Goal: Task Accomplishment & Management: Complete application form

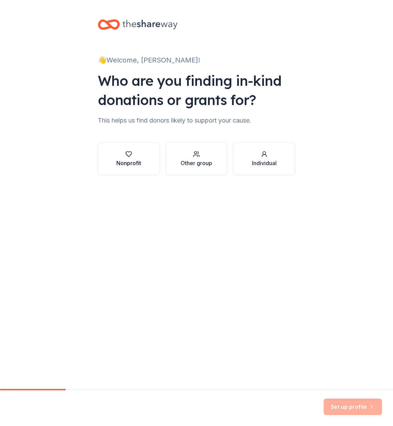
click at [125, 158] on div "Nonprofit" at bounding box center [128, 159] width 25 height 16
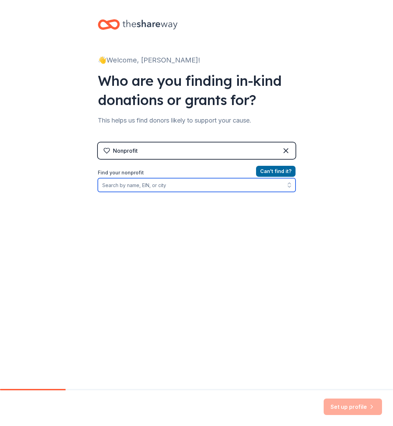
click at [157, 185] on input "Find your nonprofit" at bounding box center [197, 185] width 198 height 14
type input "23-7325106"
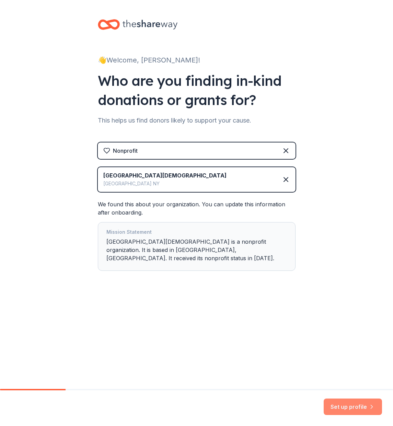
click at [342, 404] on button "Set up profile" at bounding box center [353, 407] width 58 height 16
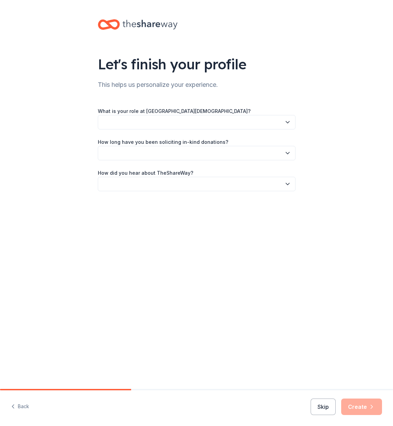
click at [109, 123] on button "button" at bounding box center [197, 122] width 198 height 14
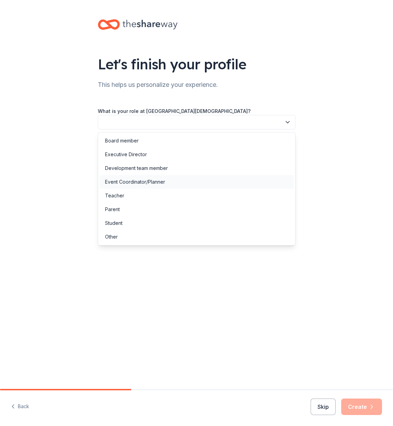
click at [131, 182] on div "Event Coordinator/Planner" at bounding box center [135, 182] width 60 height 8
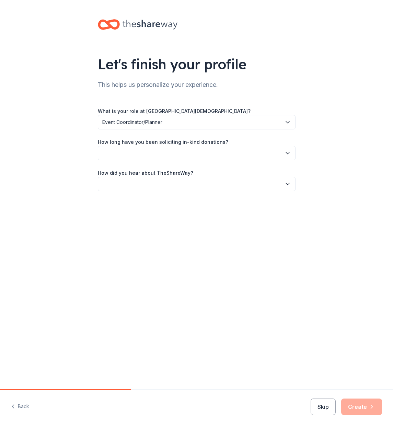
click at [129, 154] on button "button" at bounding box center [197, 153] width 198 height 14
click at [126, 186] on div "1 to 2 years" at bounding box center [118, 185] width 26 height 8
click at [129, 183] on button "button" at bounding box center [197, 184] width 198 height 14
click at [127, 218] on div "Online search" at bounding box center [120, 216] width 31 height 8
click at [360, 408] on button "Create" at bounding box center [361, 407] width 41 height 16
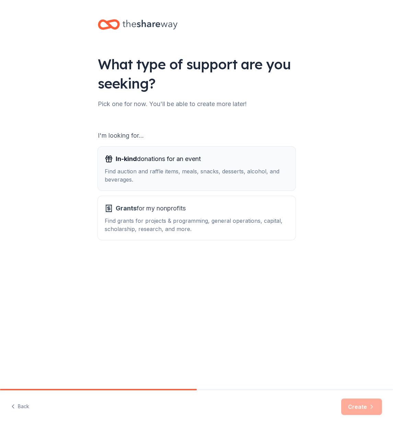
click at [142, 165] on div "In-kind donations for an event Find auction and raffle items, meals, snacks, de…" at bounding box center [197, 168] width 184 height 30
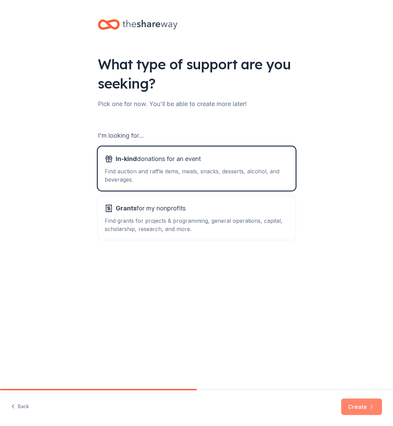
click at [357, 406] on button "Create" at bounding box center [361, 407] width 41 height 16
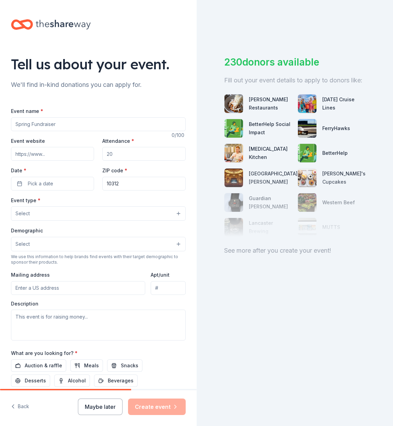
click at [29, 124] on input "Event name *" at bounding box center [98, 124] width 175 height 14
type input "Spring Basket Raffle Auction"
click at [116, 157] on input "Attendance *" at bounding box center [143, 154] width 83 height 14
type input "250"
click at [22, 184] on button "Pick a date" at bounding box center [52, 184] width 83 height 14
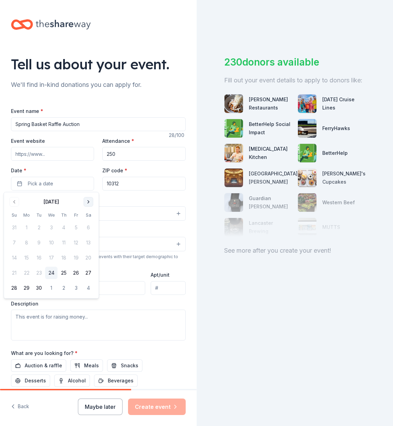
click at [89, 200] on button "Go to next month" at bounding box center [89, 202] width 10 height 10
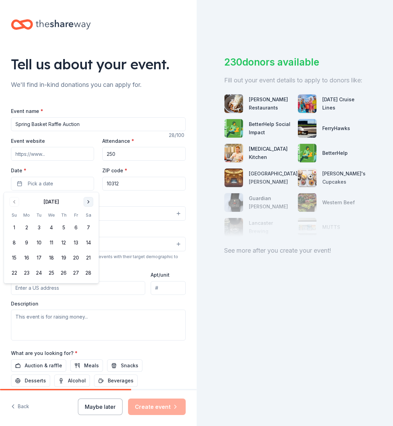
click at [89, 200] on button "Go to next month" at bounding box center [89, 202] width 10 height 10
click at [15, 275] on button "17" at bounding box center [14, 273] width 12 height 12
click at [129, 202] on div "Event type * Select" at bounding box center [98, 208] width 175 height 25
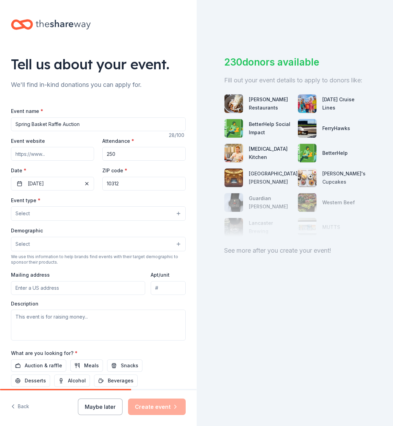
click at [51, 214] on button "Select" at bounding box center [98, 213] width 175 height 14
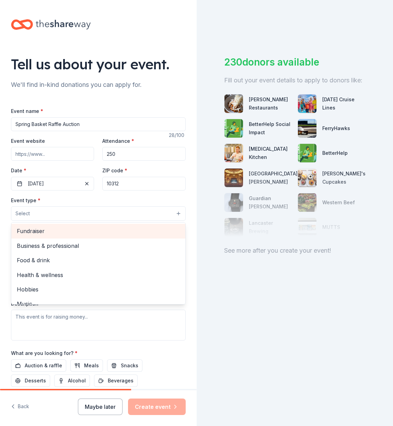
click at [49, 231] on span "Fundraiser" at bounding box center [98, 231] width 163 height 9
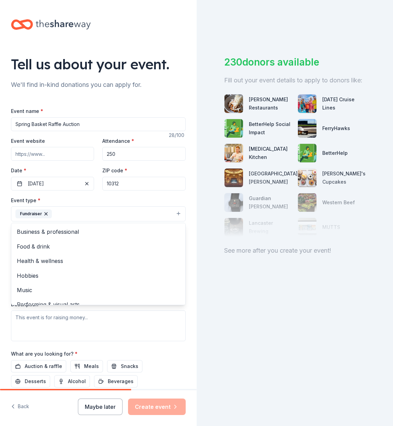
click at [120, 195] on div "Event name * Spring Basket Raffle Auction 28 /100 Event website Attendance * 25…" at bounding box center [98, 266] width 175 height 318
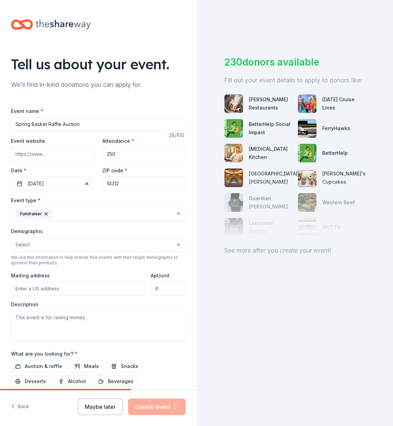
click at [50, 250] on button "Select" at bounding box center [98, 245] width 175 height 14
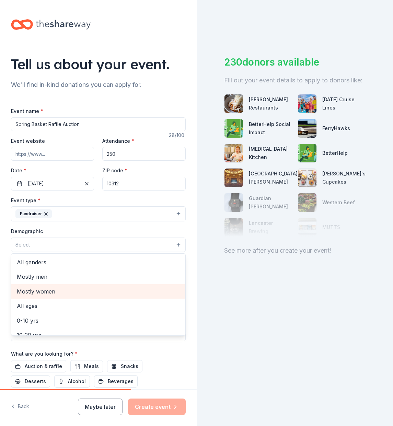
click at [41, 292] on span "Mostly women" at bounding box center [98, 291] width 163 height 9
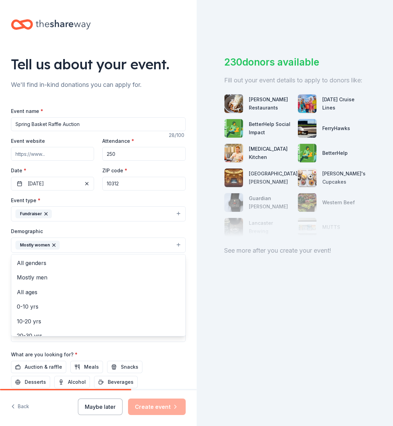
click at [80, 229] on div "Demographic Mostly women All genders Mostly men All ages 0-10 yrs 10-20 yrs 20-…" at bounding box center [98, 240] width 175 height 26
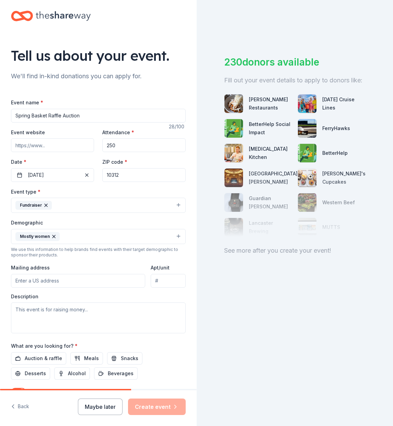
scroll to position [38, 0]
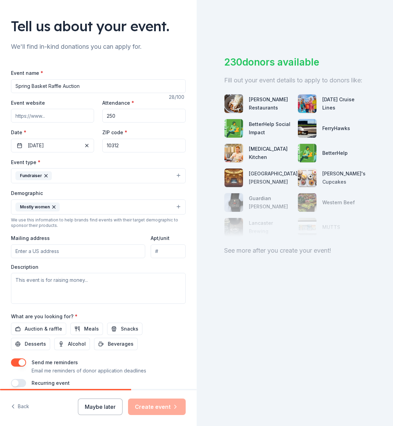
click at [61, 251] on input "Mailing address" at bounding box center [78, 251] width 134 height 14
type input "1766 Arthur Kill Road"
click at [44, 284] on textarea at bounding box center [98, 288] width 175 height 31
paste textarea "Our fundraiser is set up to benefit student education. We educate students afte…"
type textarea "Our fundraiser is set up to benefit student education. We educate students afte…"
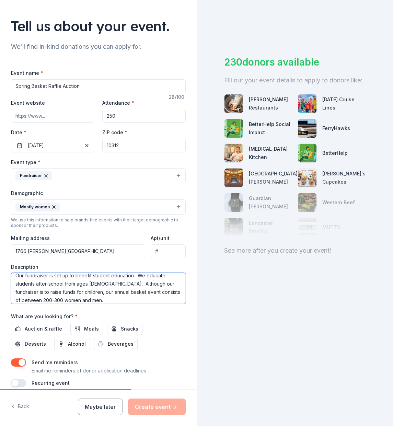
scroll to position [0, 0]
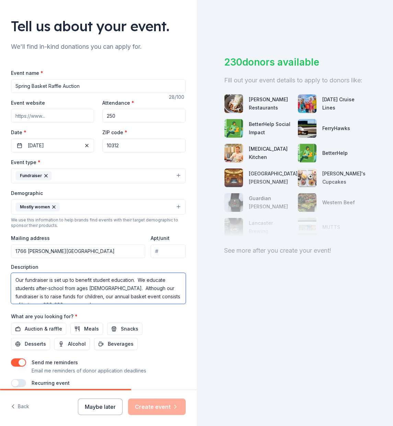
drag, startPoint x: 104, startPoint y: 301, endPoint x: 8, endPoint y: 274, distance: 99.9
click at [8, 274] on div "Tell us about your event. We'll find in-kind donations you can apply for. Event…" at bounding box center [98, 191] width 197 height 458
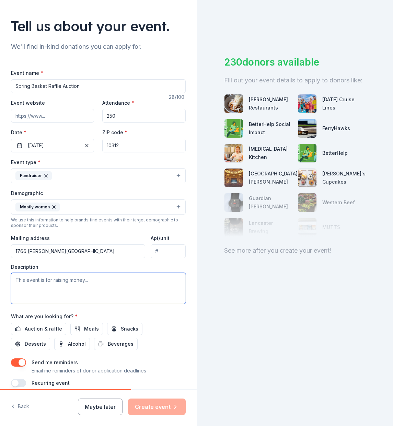
paste textarea "Our school needs funds so that our students can get the education needed for su…"
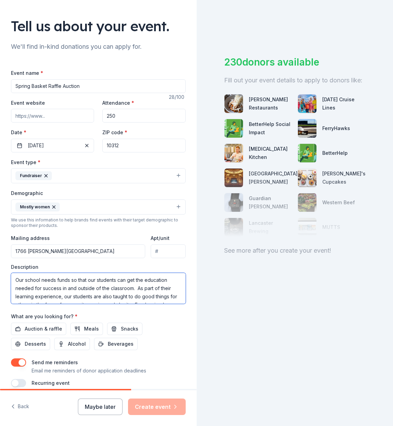
click at [18, 281] on textarea "Our school needs funds so that our students can get the education needed for su…" at bounding box center [98, 288] width 175 height 31
click at [16, 279] on textarea "Our school needs funds so that our students can get the education needed for su…" at bounding box center [98, 288] width 175 height 31
paste textarea "Our fundraiser is set up to benefit student education. We educate students afte…"
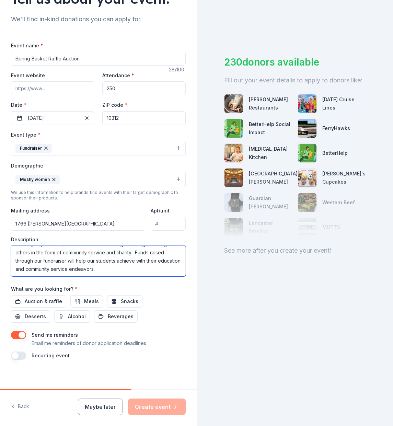
scroll to position [69, 0]
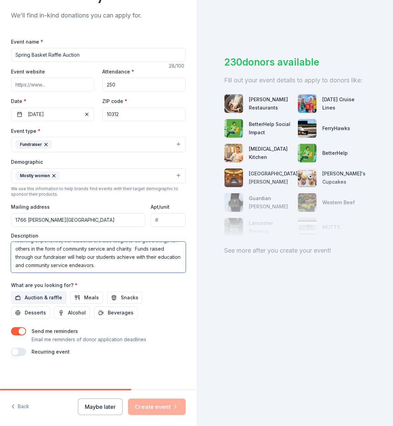
type textarea "Our fundraiser is set up to benefit student education. We educate students afte…"
click at [38, 298] on span "Auction & raffle" at bounding box center [43, 298] width 37 height 8
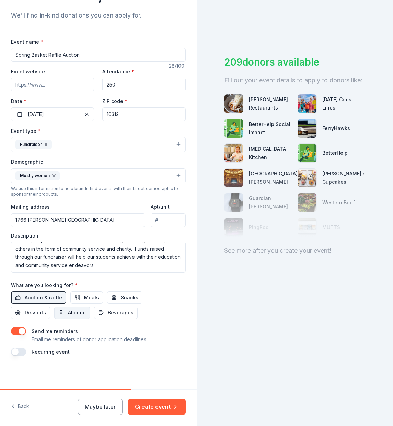
click at [74, 312] on span "Alcohol" at bounding box center [77, 313] width 18 height 8
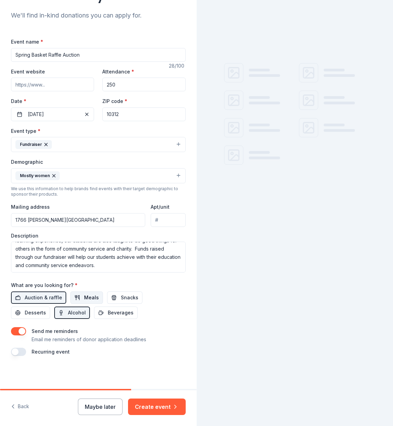
click at [84, 299] on span "Meals" at bounding box center [91, 298] width 15 height 8
click at [115, 296] on button "Snacks" at bounding box center [124, 297] width 35 height 12
drag, startPoint x: 117, startPoint y: 311, endPoint x: 61, endPoint y: 311, distance: 56.6
click at [116, 311] on span "Beverages" at bounding box center [121, 313] width 26 height 8
click at [33, 311] on span "Desserts" at bounding box center [35, 313] width 21 height 8
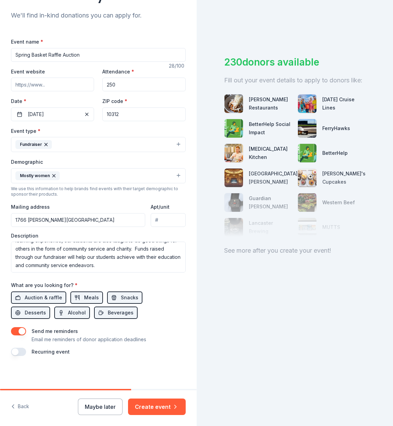
click at [23, 352] on button "button" at bounding box center [18, 352] width 15 height 8
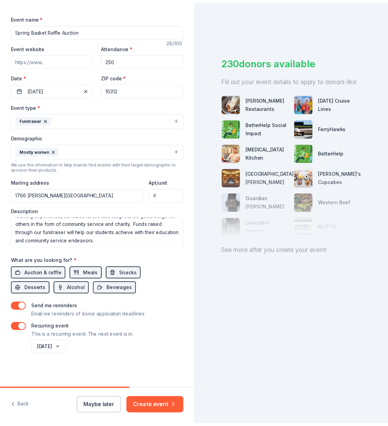
scroll to position [94, 0]
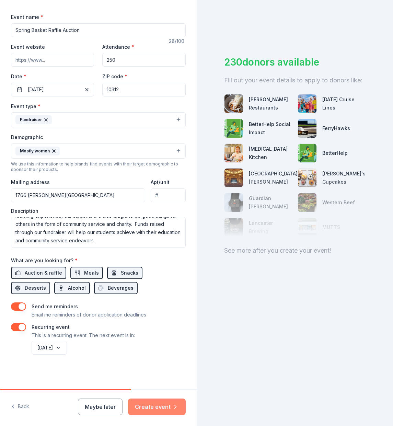
click at [154, 405] on button "Create event" at bounding box center [157, 407] width 58 height 16
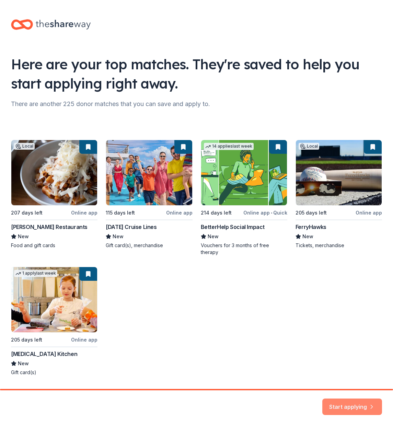
click at [353, 404] on button "Start applying" at bounding box center [352, 402] width 60 height 16
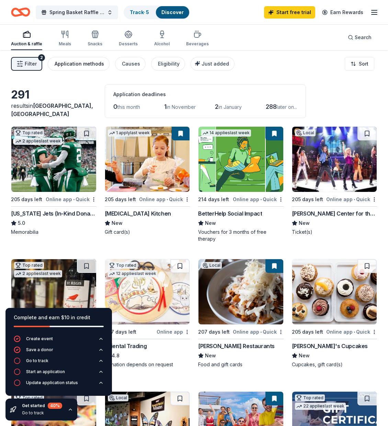
click at [64, 64] on div "Application methods" at bounding box center [79, 64] width 49 height 8
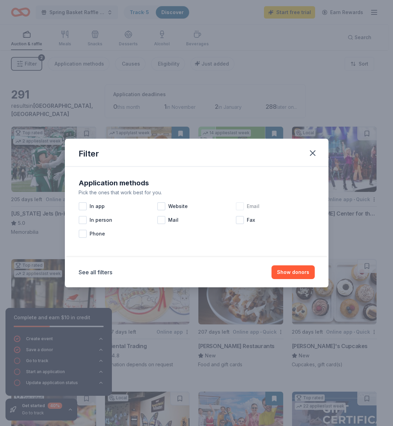
click at [242, 206] on div at bounding box center [240, 206] width 8 height 8
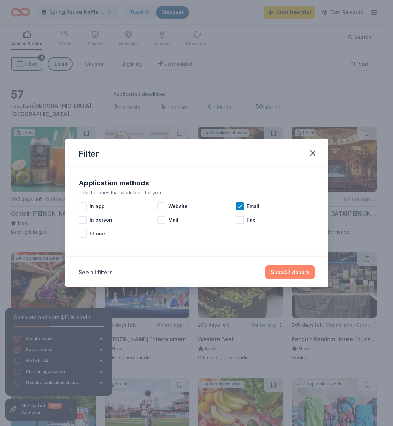
click at [282, 272] on button "Show 57 donors" at bounding box center [289, 272] width 49 height 14
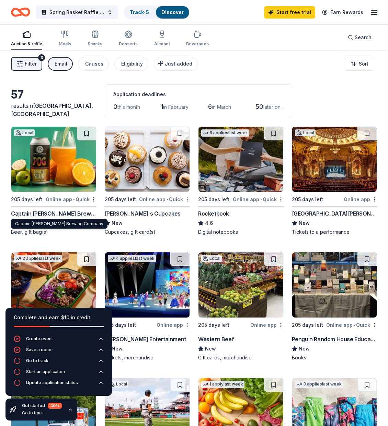
click at [55, 213] on div "Captain [PERSON_NAME] Brewing Company" at bounding box center [53, 213] width 85 height 8
click at [36, 65] on button "Filter 3" at bounding box center [26, 64] width 31 height 14
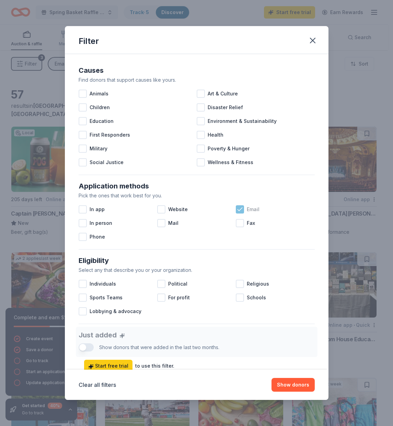
click at [238, 208] on icon at bounding box center [240, 209] width 4 height 3
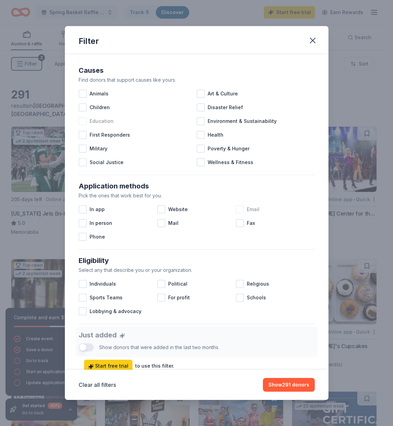
click at [81, 120] on div at bounding box center [83, 121] width 8 height 8
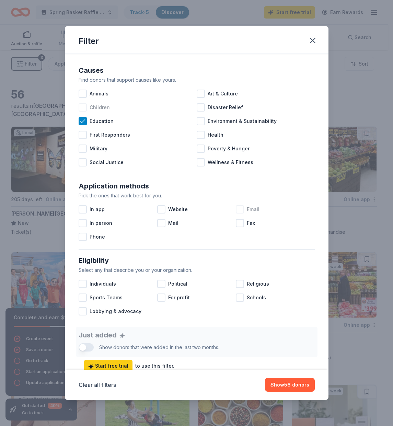
click at [80, 106] on div at bounding box center [83, 107] width 8 height 8
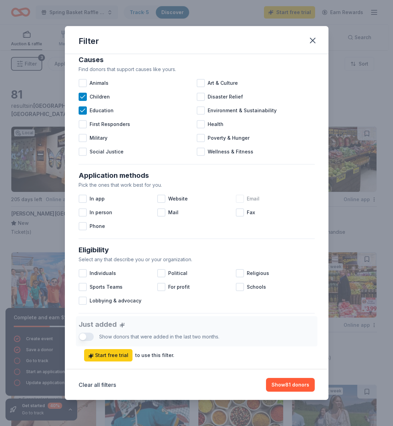
scroll to position [43, 0]
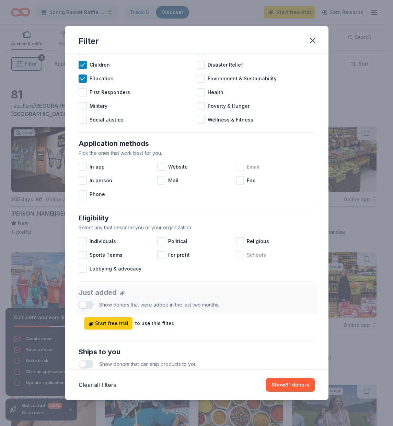
click at [237, 255] on div at bounding box center [240, 255] width 8 height 8
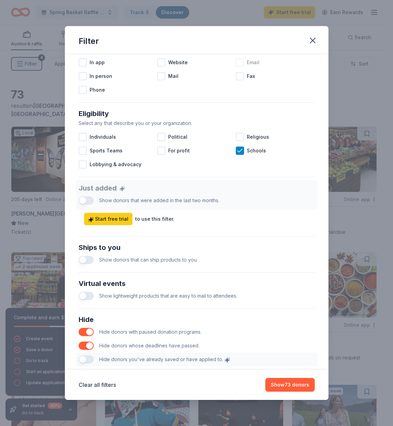
scroll to position [180, 0]
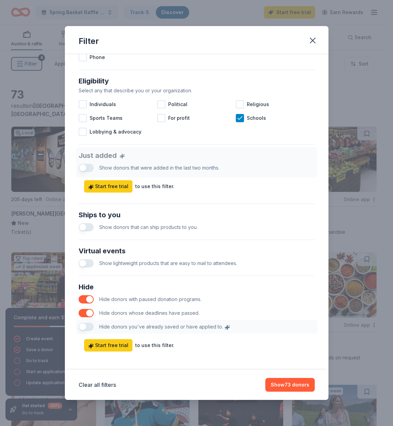
click at [90, 227] on button "button" at bounding box center [86, 227] width 15 height 8
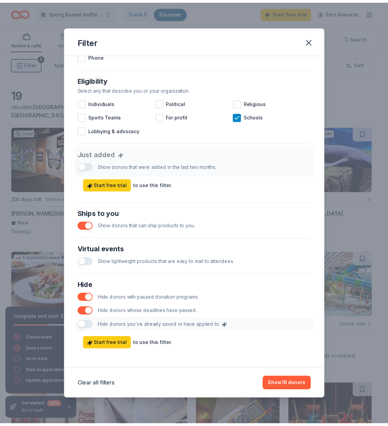
scroll to position [184, 0]
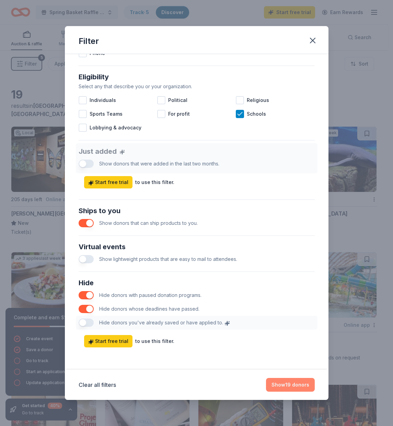
click at [287, 385] on button "Show 19 donors" at bounding box center [290, 385] width 49 height 14
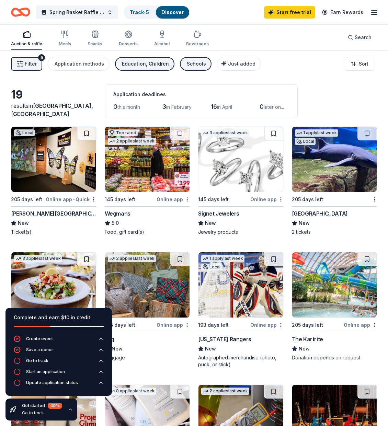
click at [219, 213] on div "Signet Jewelers" at bounding box center [218, 213] width 41 height 8
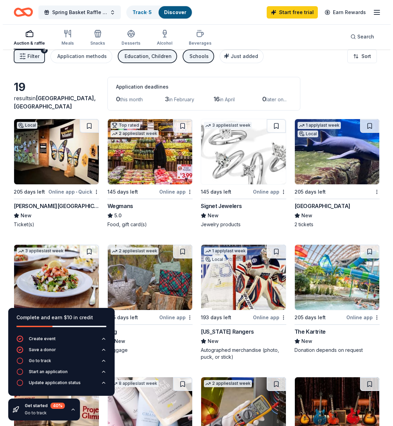
scroll to position [0, 0]
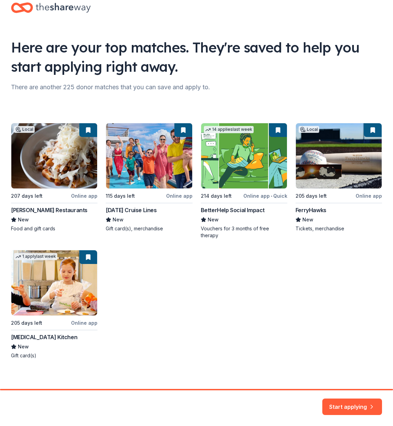
scroll to position [20, 0]
